Goal: Find specific page/section: Find specific page/section

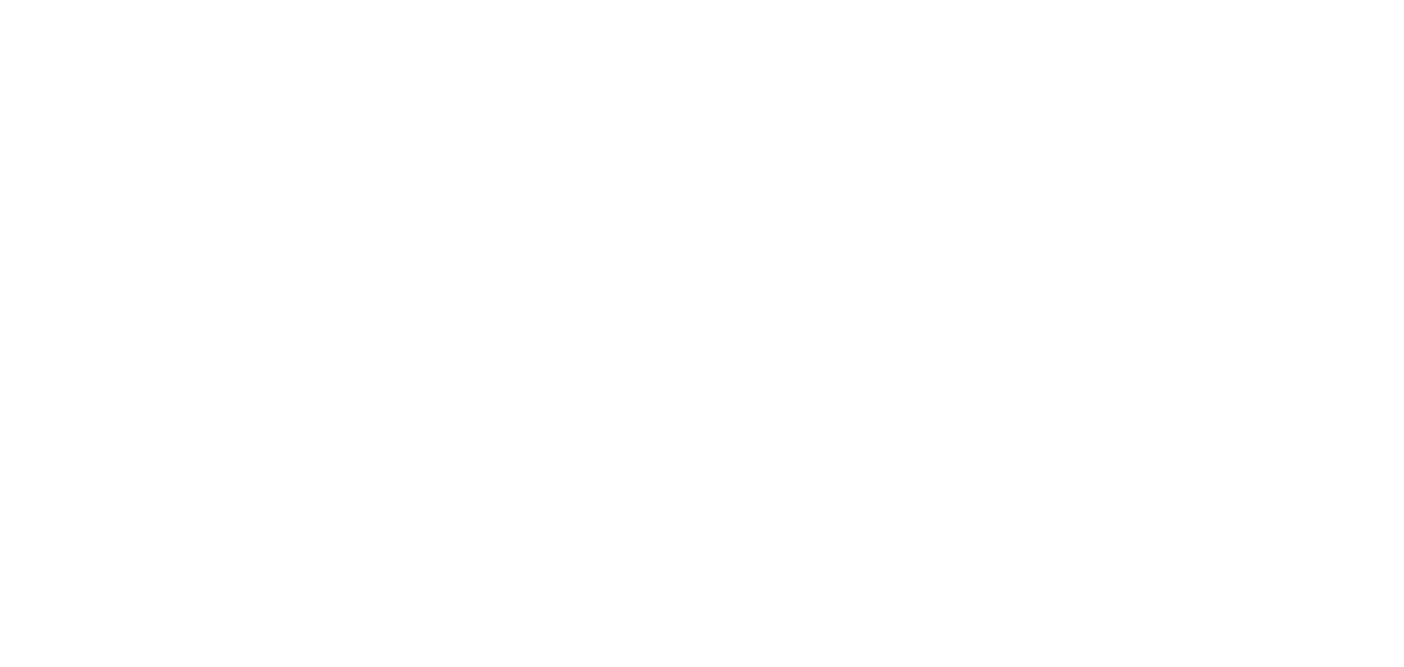
drag, startPoint x: 1357, startPoint y: 0, endPoint x: 1122, endPoint y: 133, distance: 269.7
click at [1002, 0] on html at bounding box center [702, 0] width 1404 height 0
drag, startPoint x: 1347, startPoint y: 2, endPoint x: 591, endPoint y: 126, distance: 766.0
click at [705, 0] on html at bounding box center [702, 0] width 1404 height 0
click at [506, 0] on html at bounding box center [702, 0] width 1404 height 0
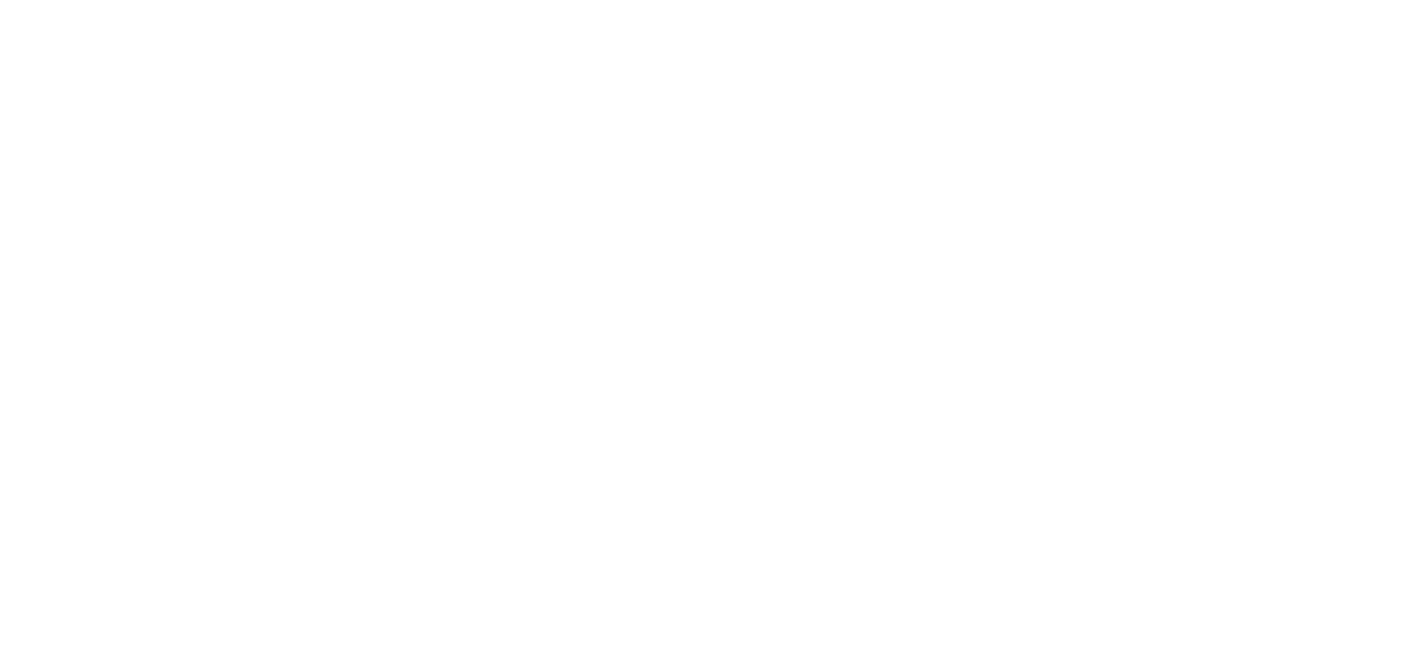
click at [197, 0] on html at bounding box center [702, 0] width 1404 height 0
